Goal: Navigation & Orientation: Find specific page/section

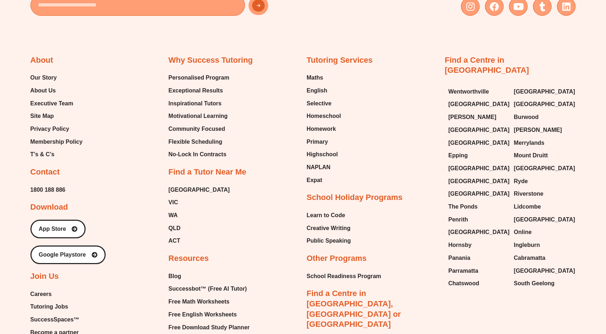
scroll to position [3000, 0]
click at [42, 85] on span "About Us" at bounding box center [42, 90] width 25 height 11
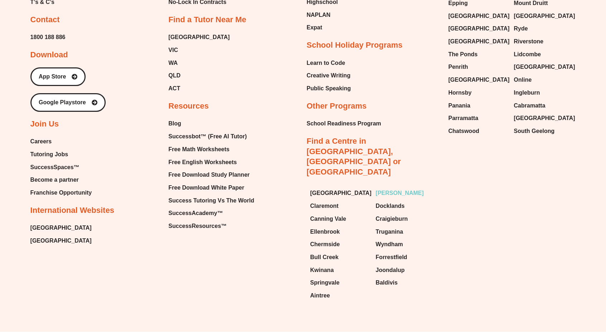
scroll to position [1723, 0]
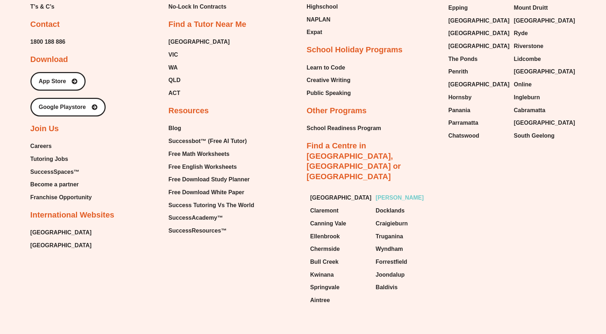
click at [391, 192] on span "[PERSON_NAME]" at bounding box center [400, 197] width 48 height 11
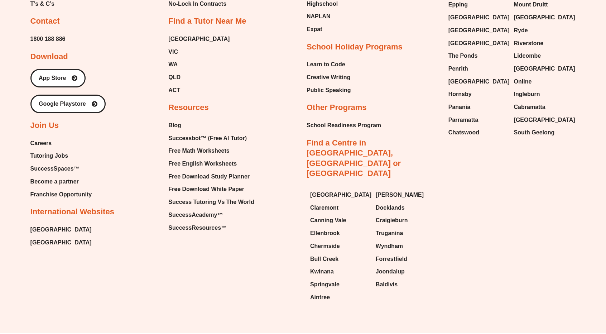
click at [40, 138] on span "Careers" at bounding box center [40, 143] width 21 height 11
